Goal: Information Seeking & Learning: Learn about a topic

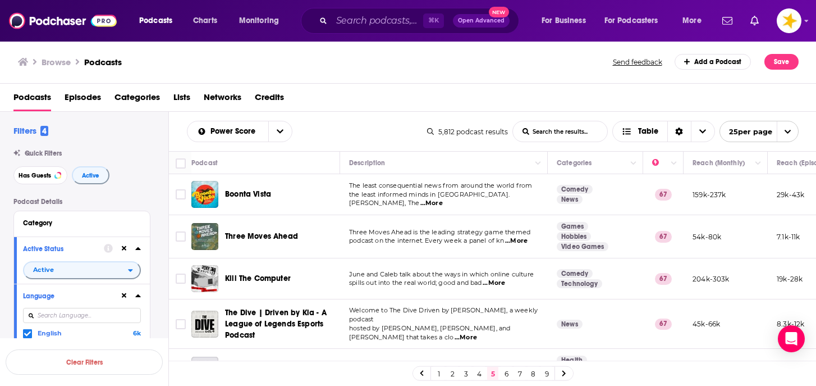
click at [373, 97] on div "Podcasts Episodes Categories Lists Networks Credits" at bounding box center [410, 99] width 794 height 23
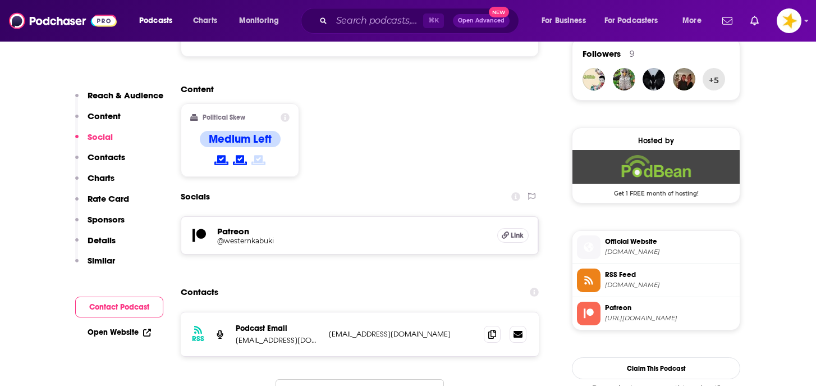
scroll to position [829, 0]
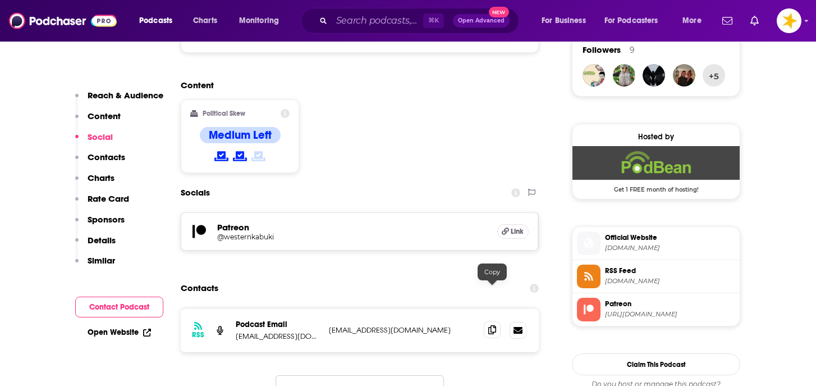
click at [490, 321] on span at bounding box center [492, 329] width 17 height 17
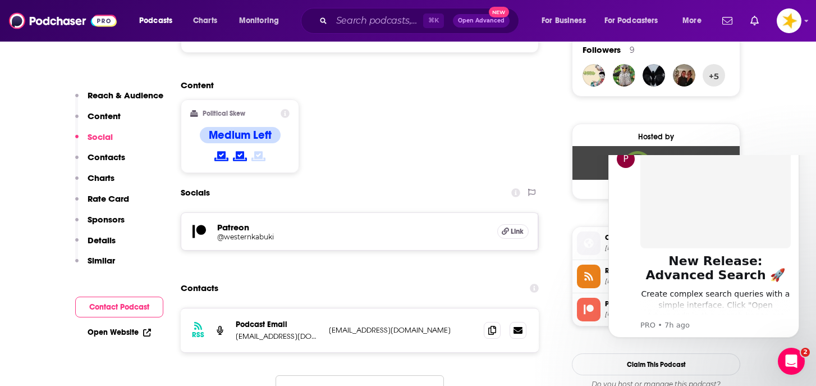
scroll to position [0, 0]
